Goal: Task Accomplishment & Management: Manage account settings

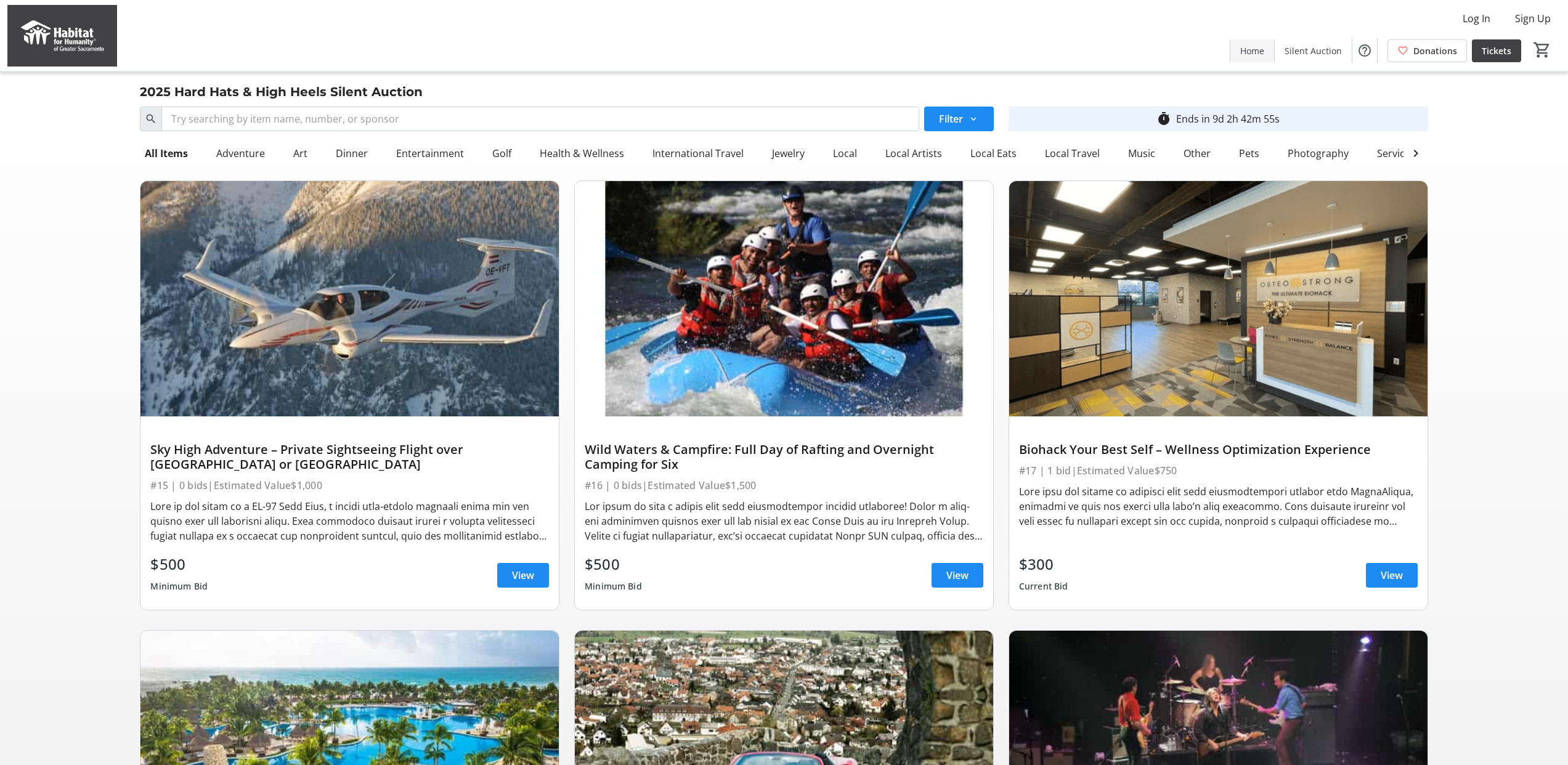
click at [1258, 52] on span "Home" at bounding box center [1251, 50] width 24 height 13
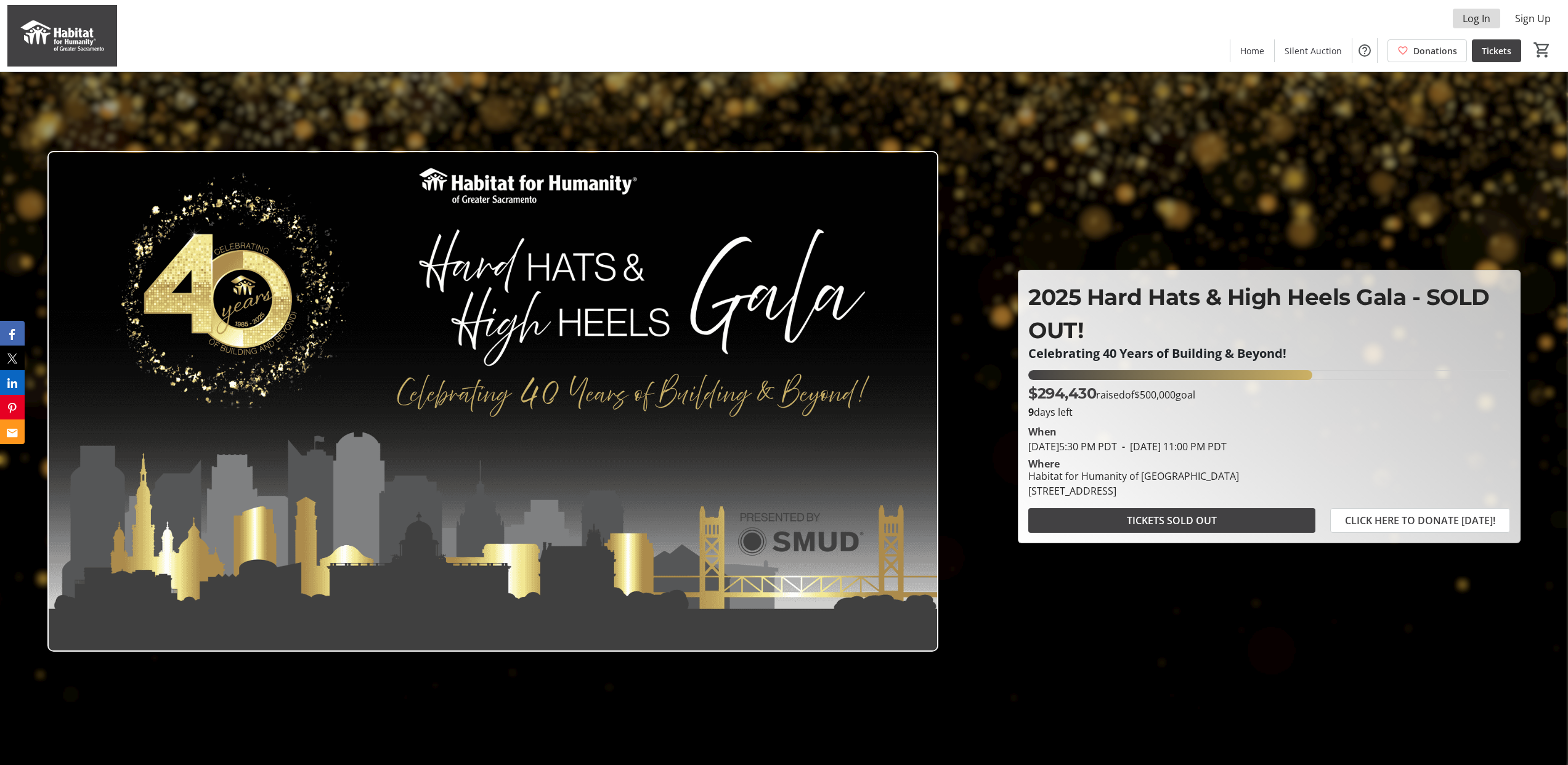
click at [1489, 15] on span "Log In" at bounding box center [1476, 18] width 28 height 15
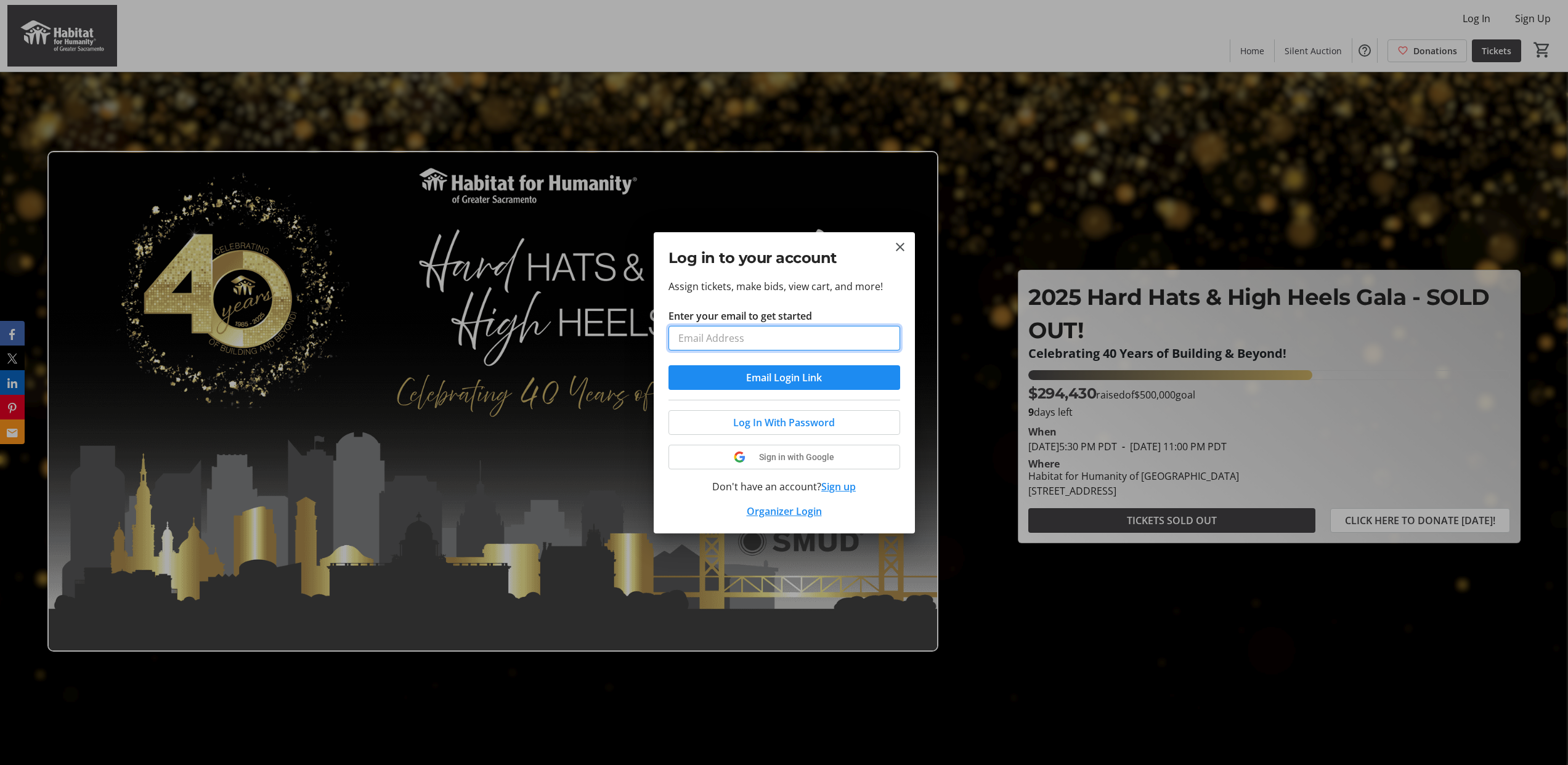
click at [764, 330] on input "Enter your email to get started" at bounding box center [784, 338] width 232 height 24
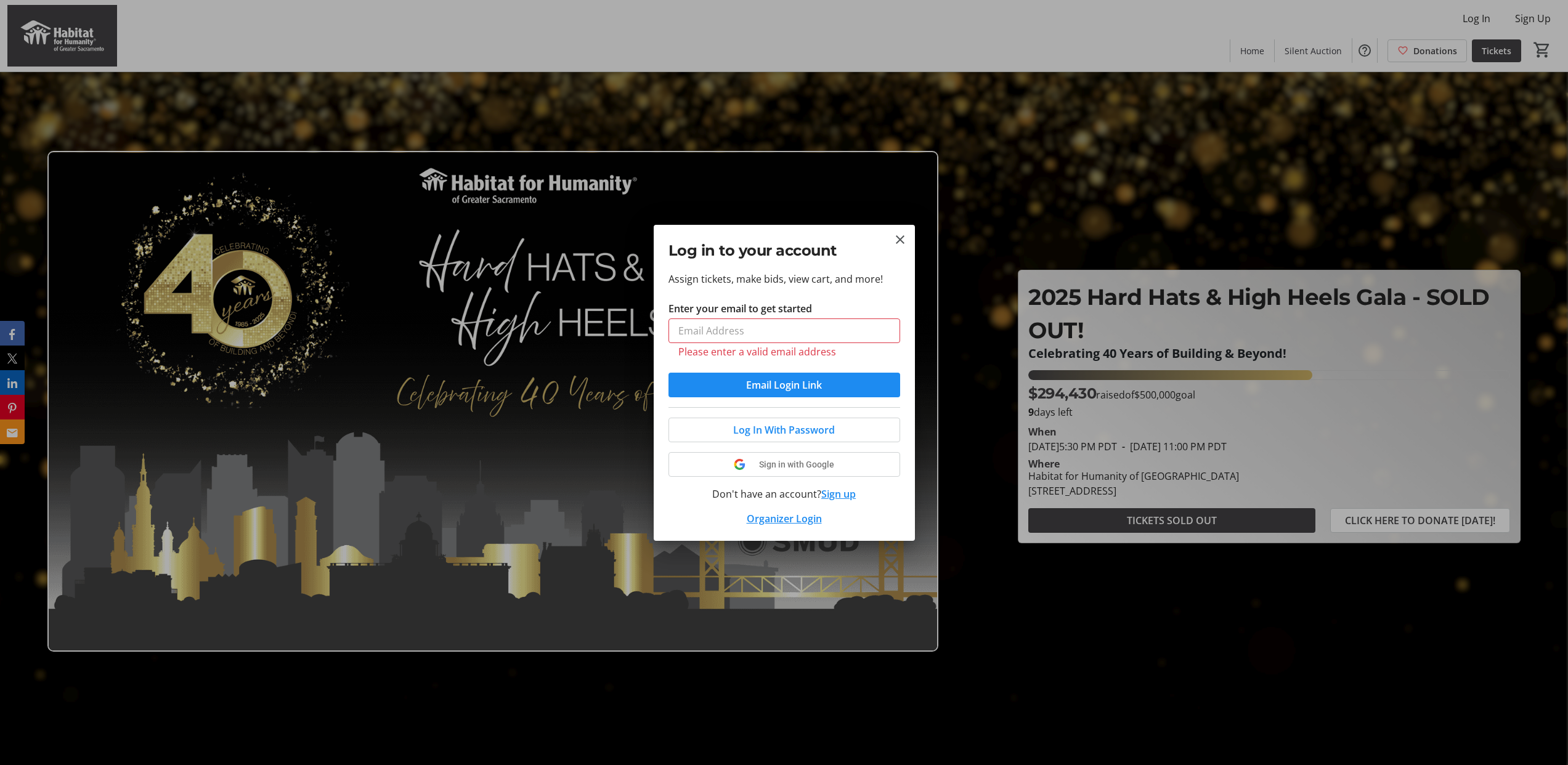
click at [849, 268] on div "Log in to your account" at bounding box center [784, 248] width 261 height 46
click at [771, 468] on span "Sign in with Google" at bounding box center [796, 464] width 75 height 10
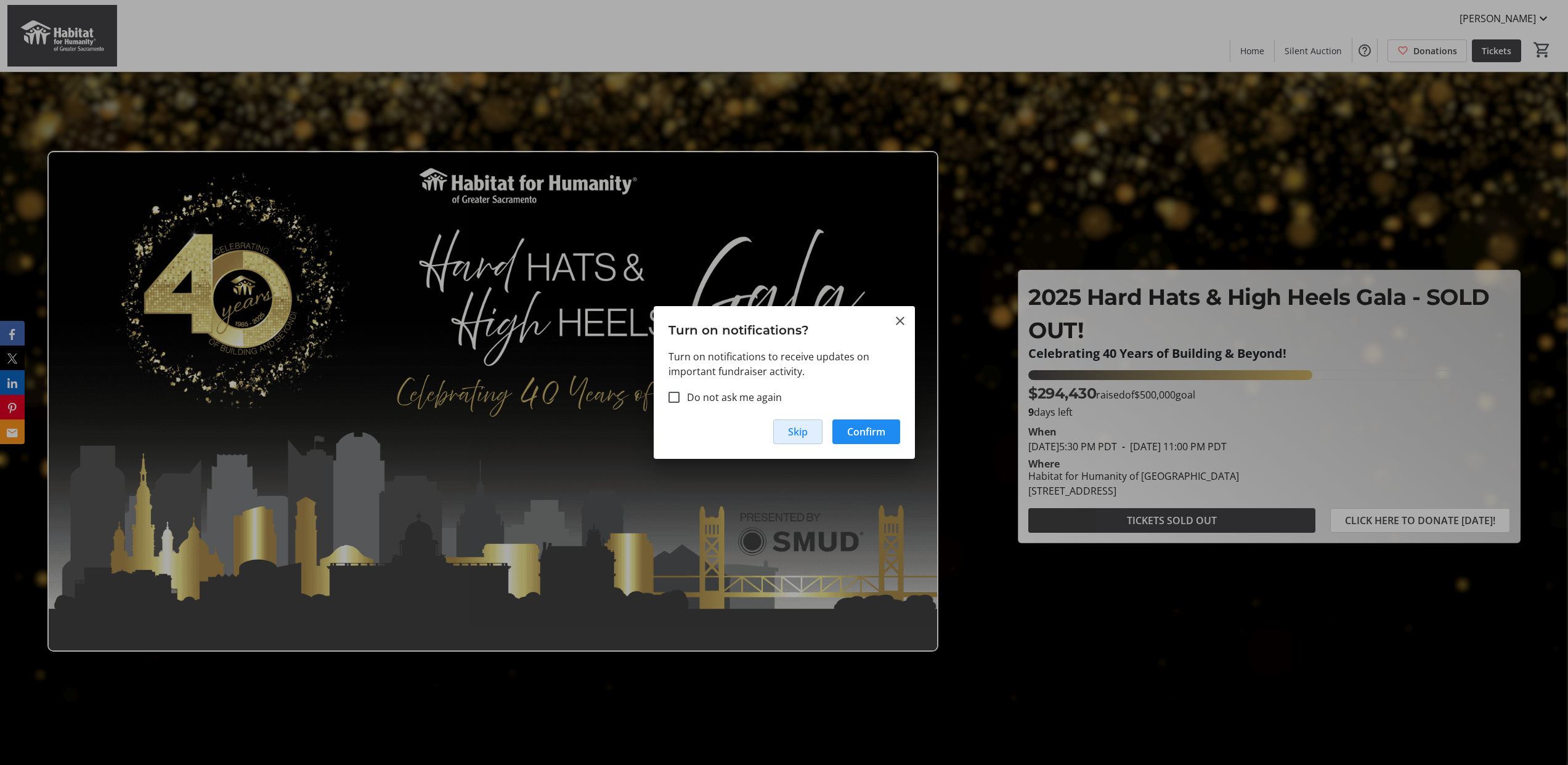
click at [806, 434] on span "Skip" at bounding box center [798, 431] width 20 height 15
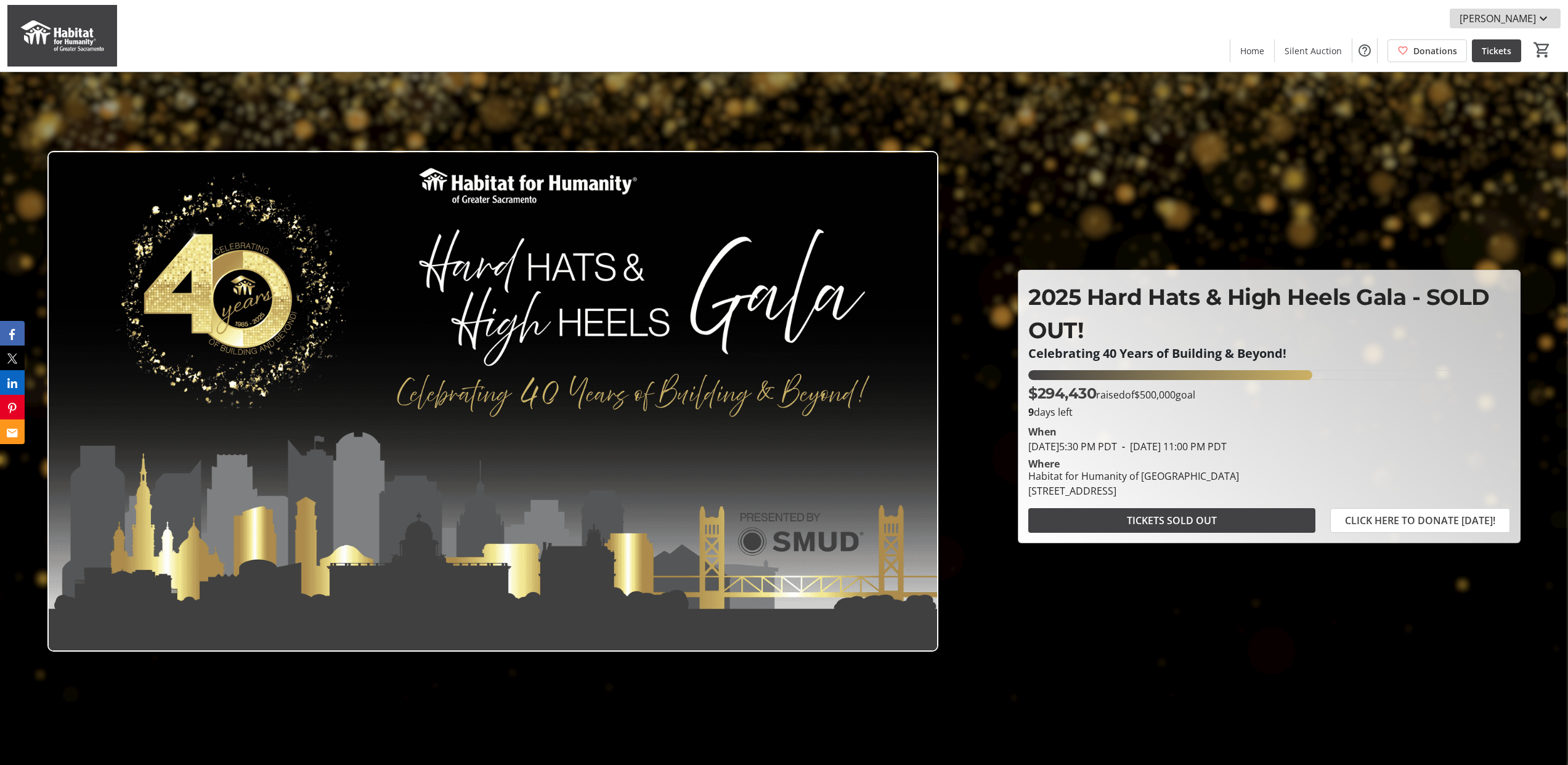
click at [1520, 15] on span "[PERSON_NAME]" at bounding box center [1498, 18] width 76 height 15
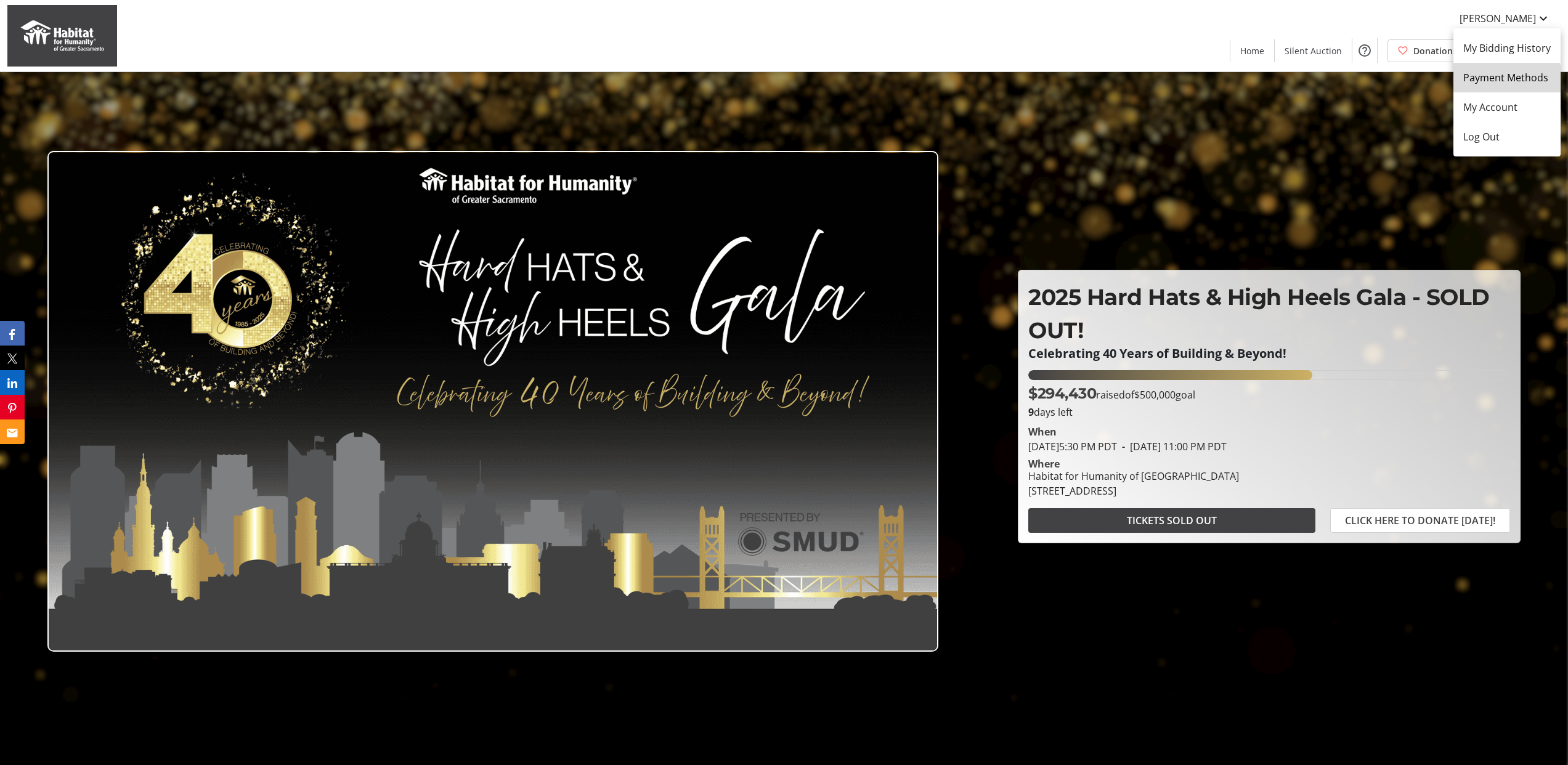
click at [1501, 81] on span "Payment Methods" at bounding box center [1507, 77] width 87 height 15
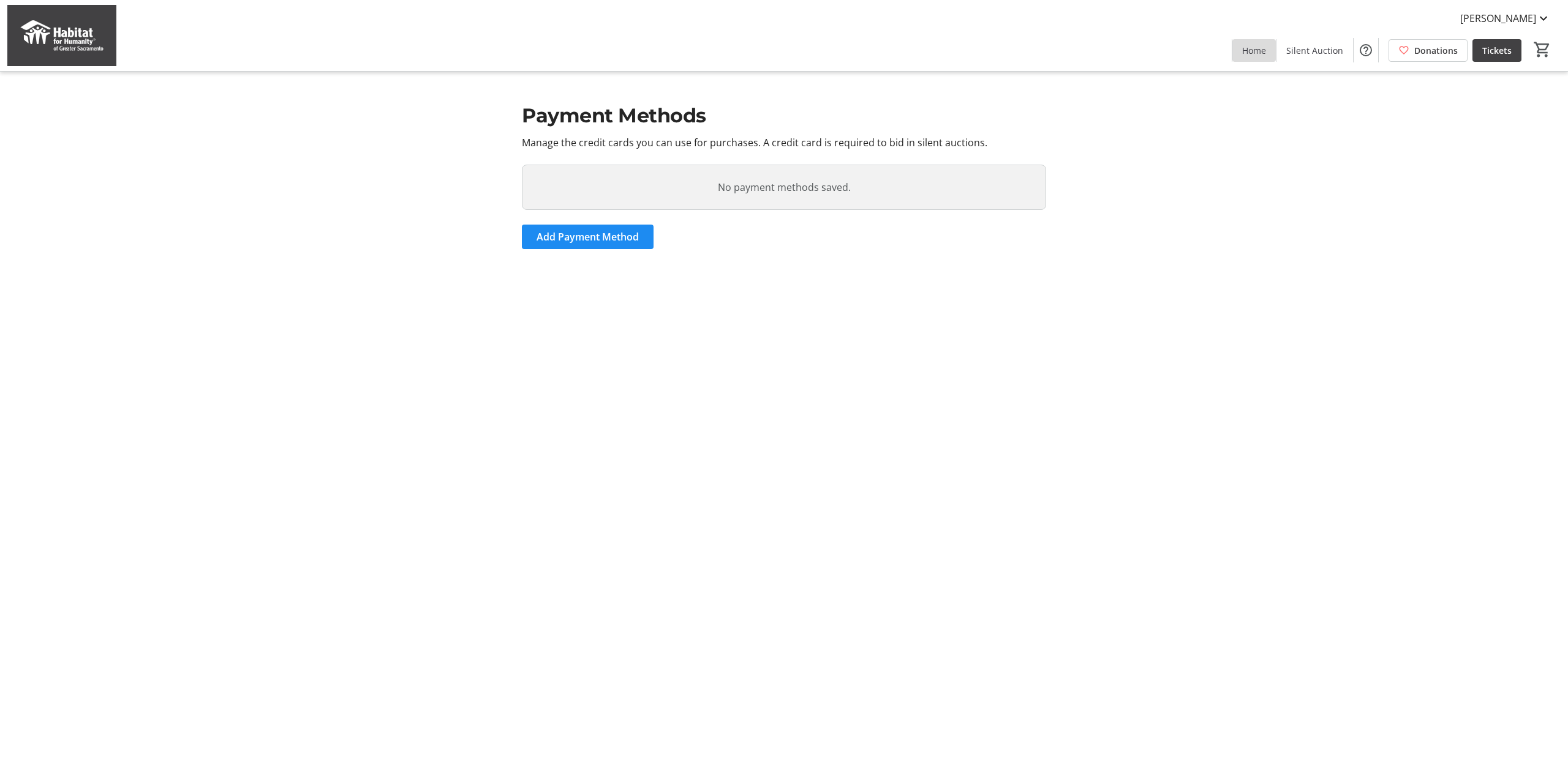
click at [1266, 52] on span "Home" at bounding box center [1253, 50] width 24 height 13
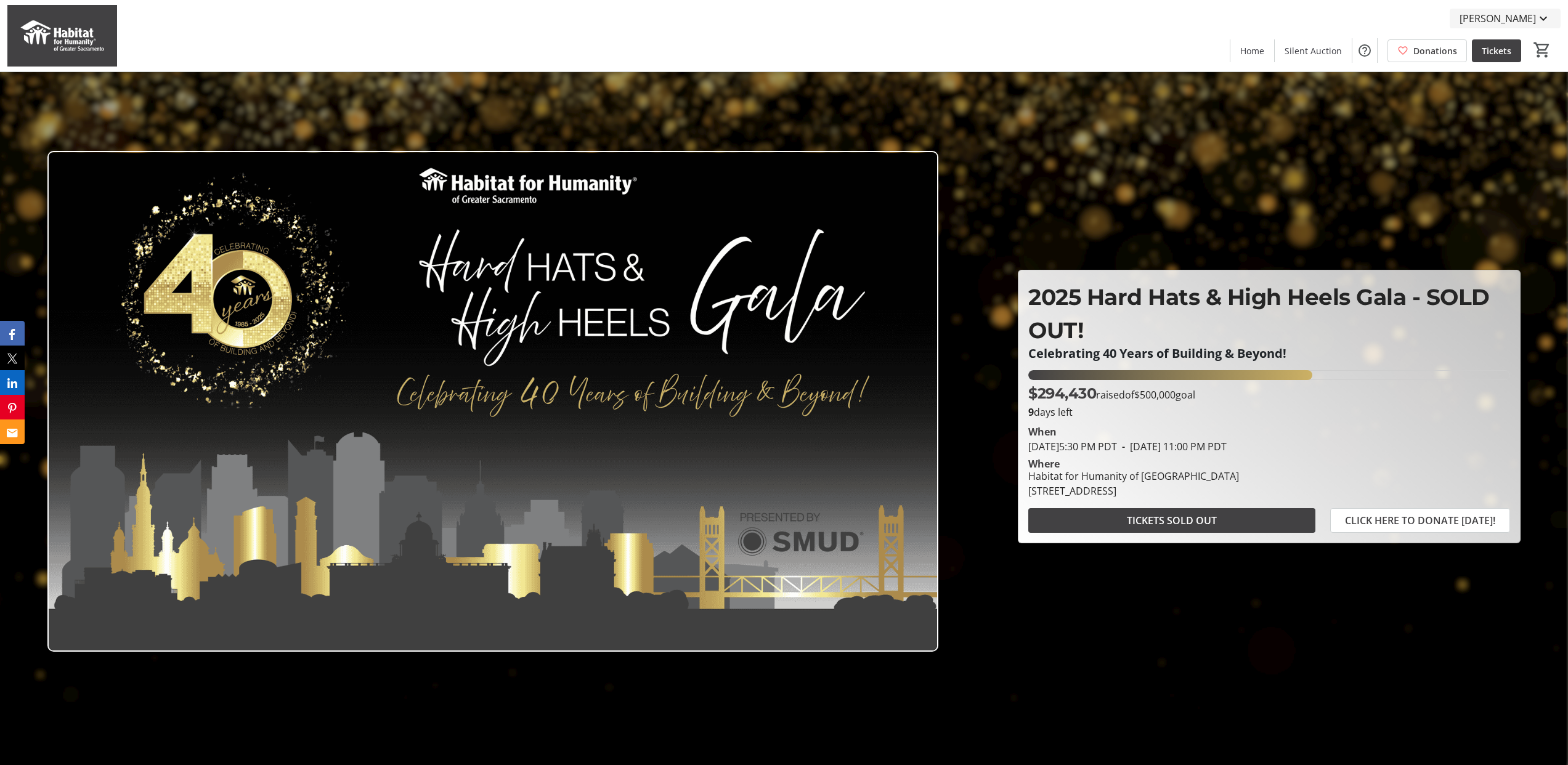
click at [1540, 11] on mat-icon at bounding box center [1543, 18] width 15 height 15
click at [1497, 111] on span "My Account" at bounding box center [1507, 106] width 87 height 15
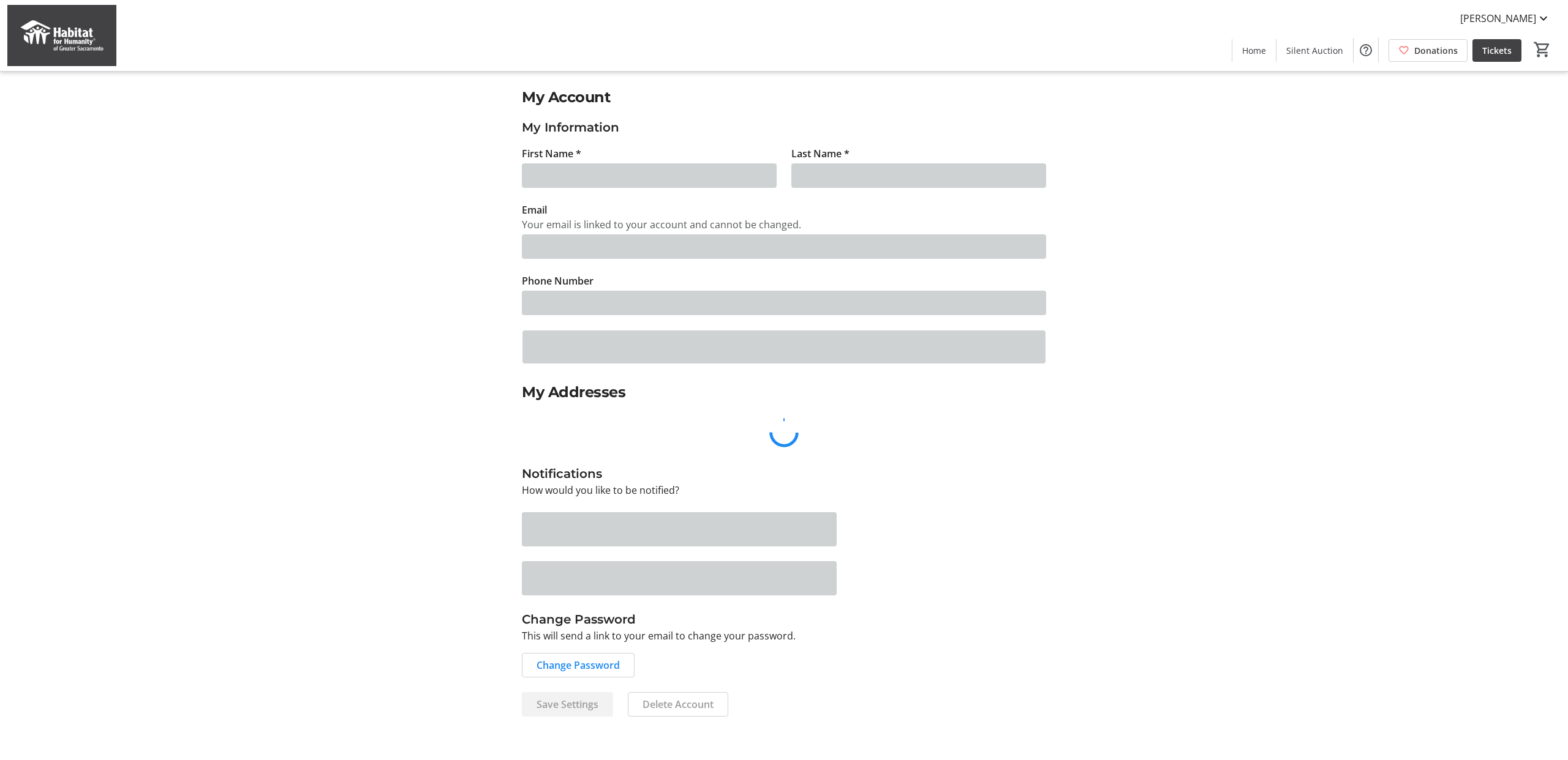
type input "[PERSON_NAME]"
type input "[EMAIL_ADDRESS][DOMAIN_NAME]"
type input "[PHONE_NUMBER]"
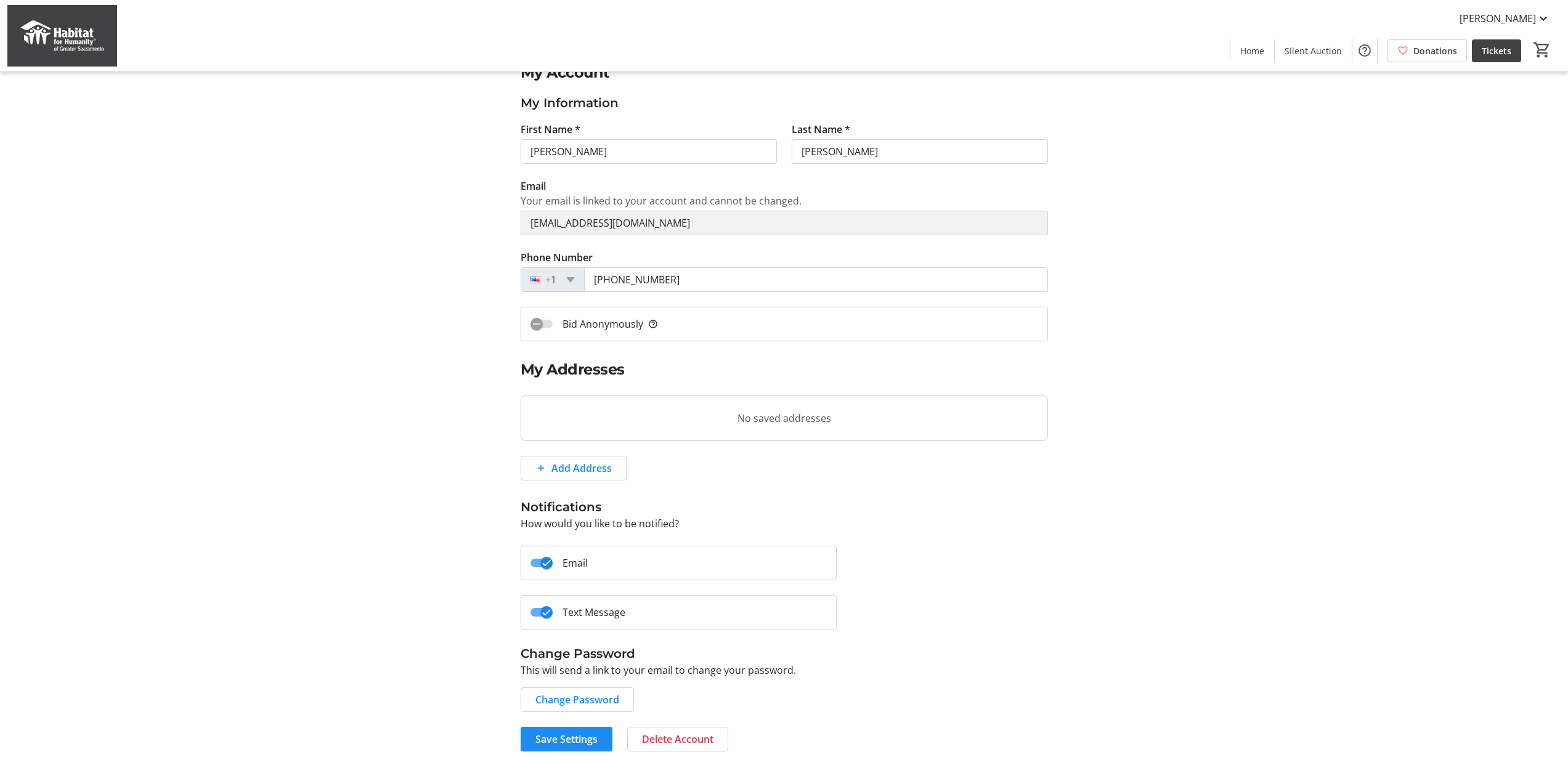
scroll to position [27, 0]
click at [1363, 50] on mat-icon "Help" at bounding box center [1364, 50] width 15 height 15
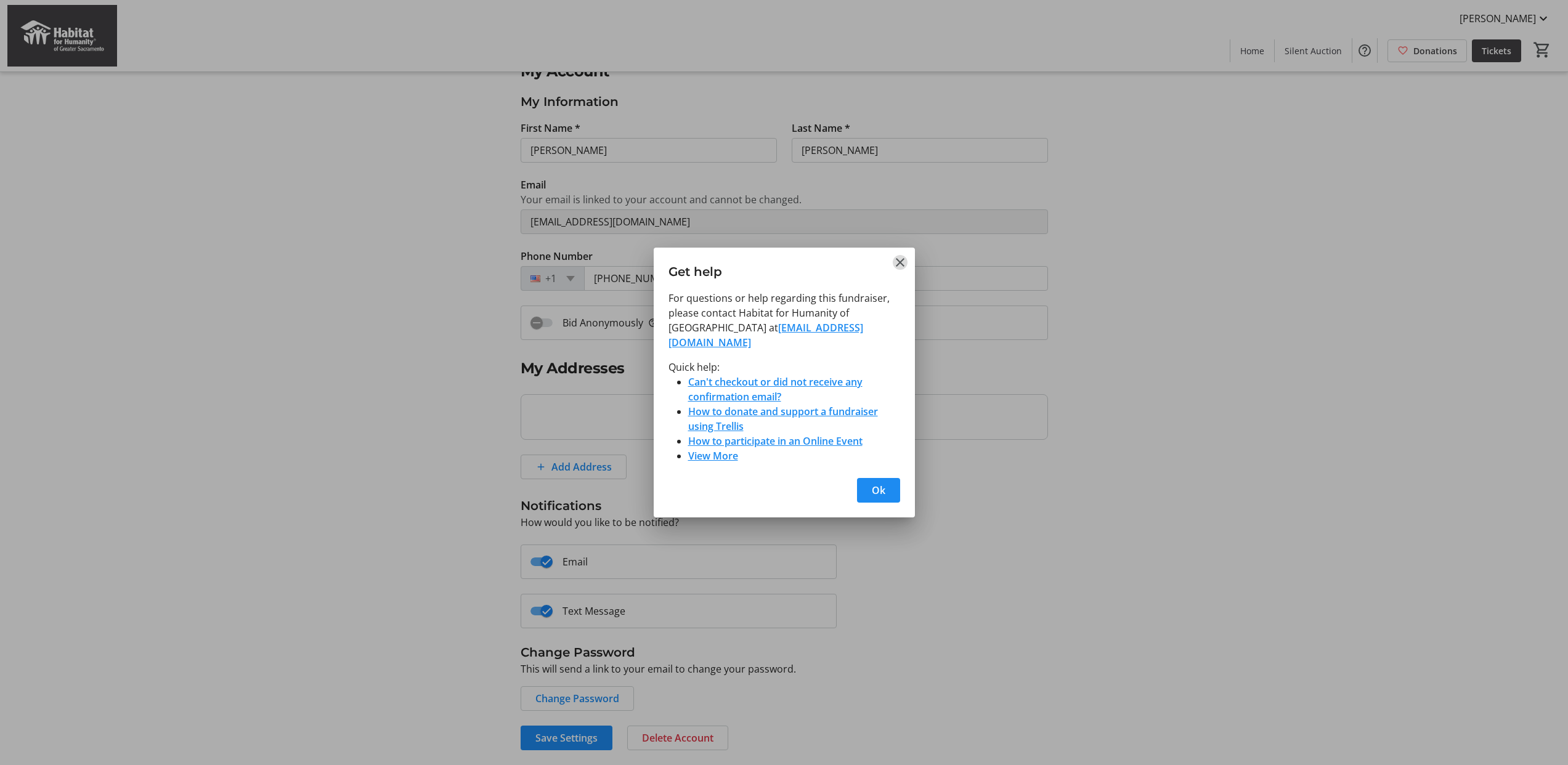
click at [905, 262] on mat-icon "Close" at bounding box center [899, 262] width 15 height 15
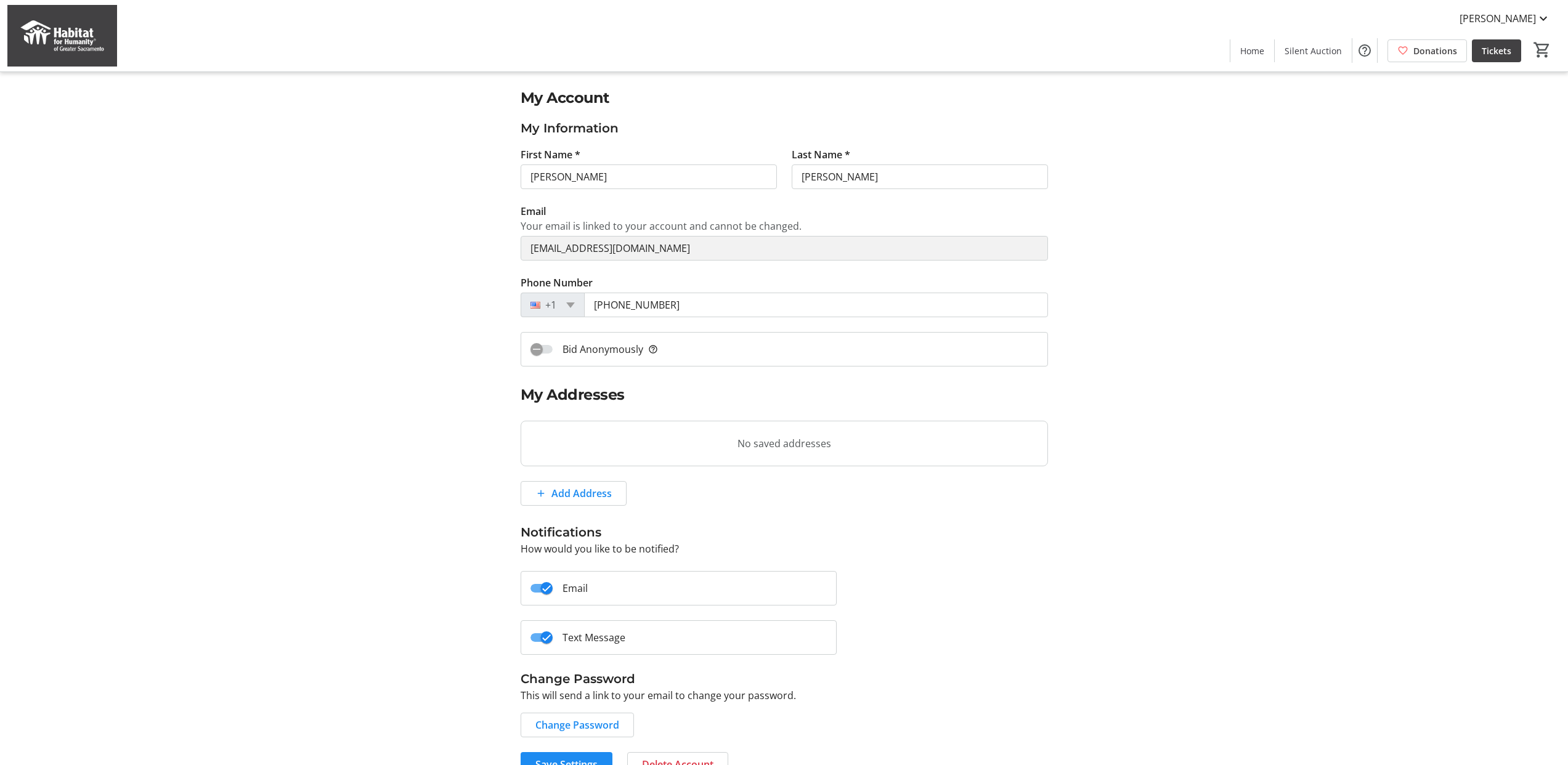
scroll to position [27, 0]
